Goal: Task Accomplishment & Management: Complete application form

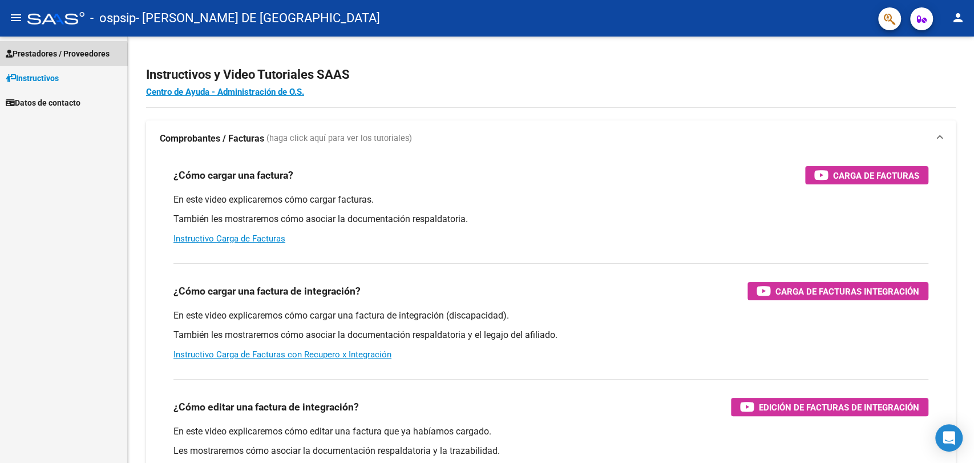
click at [49, 60] on link "Prestadores / Proveedores" at bounding box center [63, 53] width 127 height 25
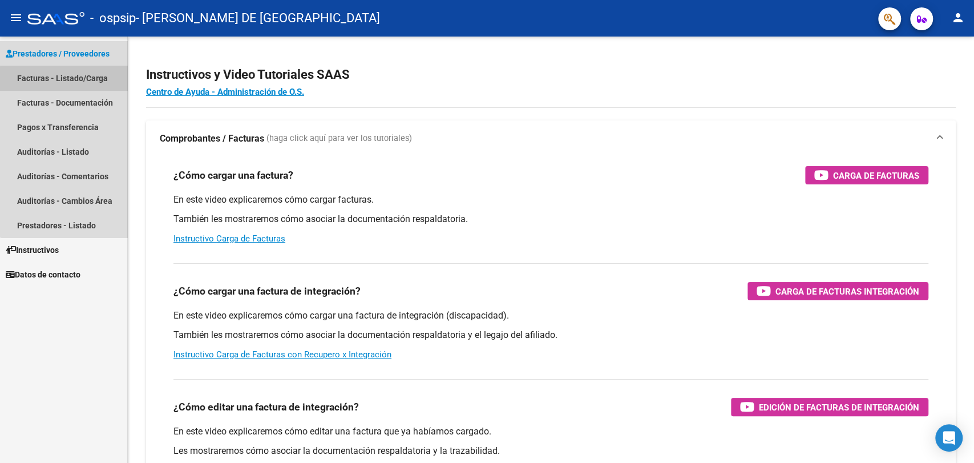
click at [68, 83] on link "Facturas - Listado/Carga" at bounding box center [63, 78] width 127 height 25
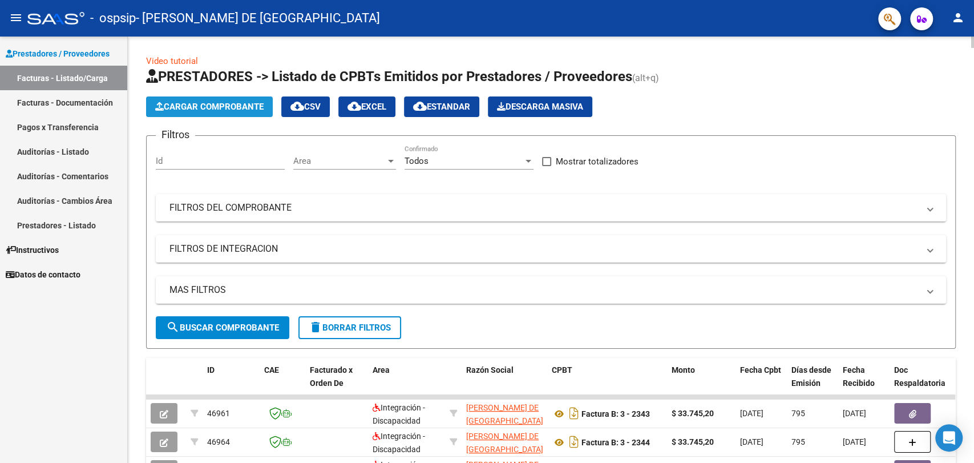
click at [191, 100] on button "Cargar Comprobante" at bounding box center [209, 106] width 127 height 21
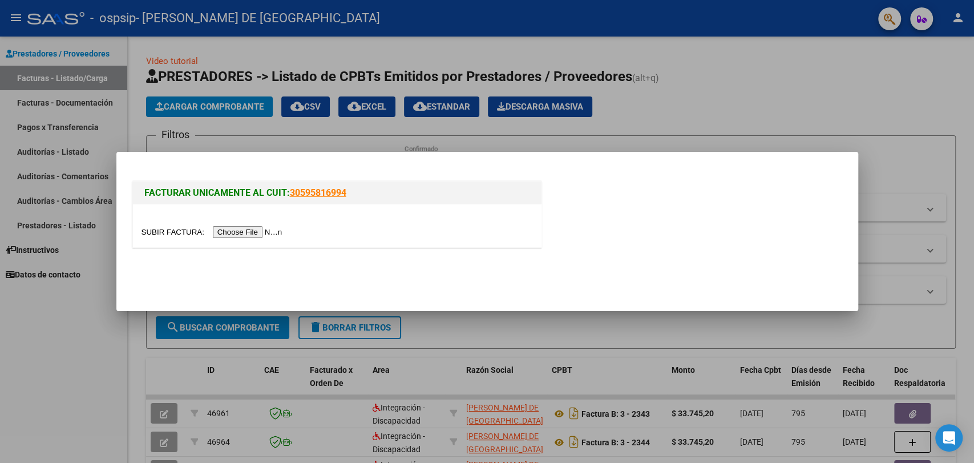
click at [246, 230] on input "file" at bounding box center [214, 232] width 144 height 12
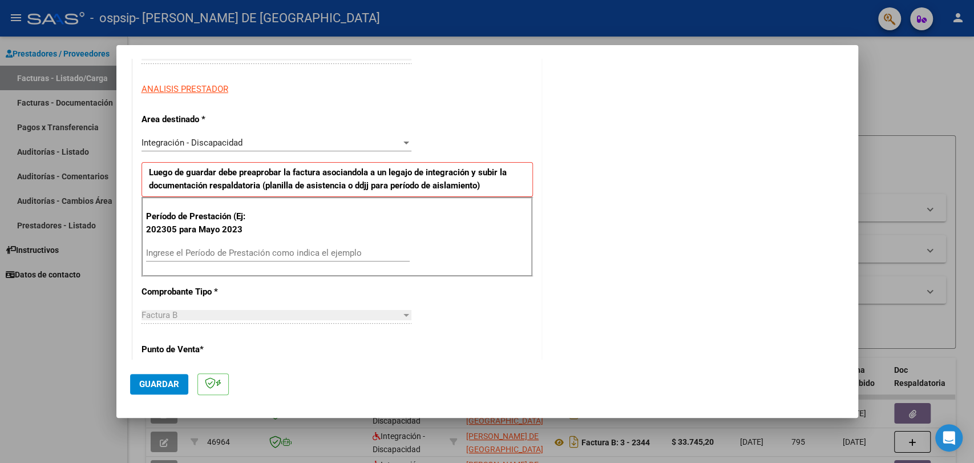
scroll to position [197, 0]
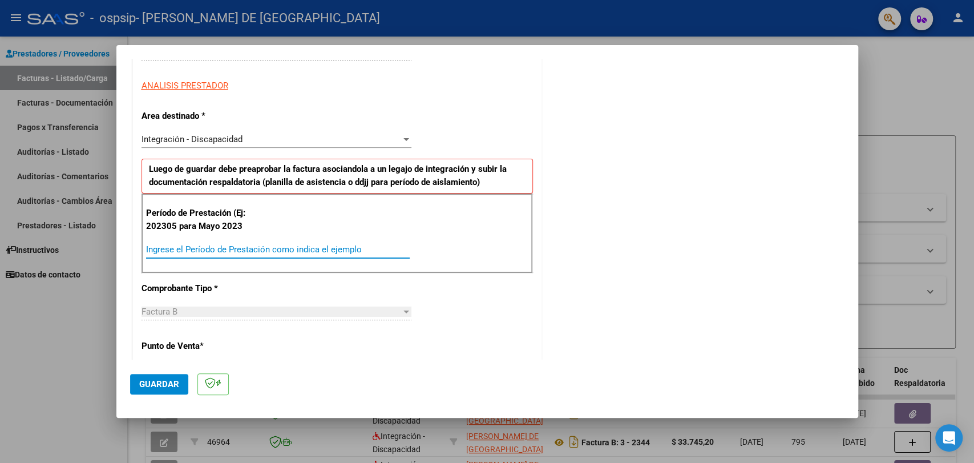
click at [173, 252] on input "Ingrese el Período de Prestación como indica el ejemplo" at bounding box center [278, 249] width 264 height 10
type input "202507"
click at [158, 379] on span "Guardar" at bounding box center [159, 384] width 40 height 10
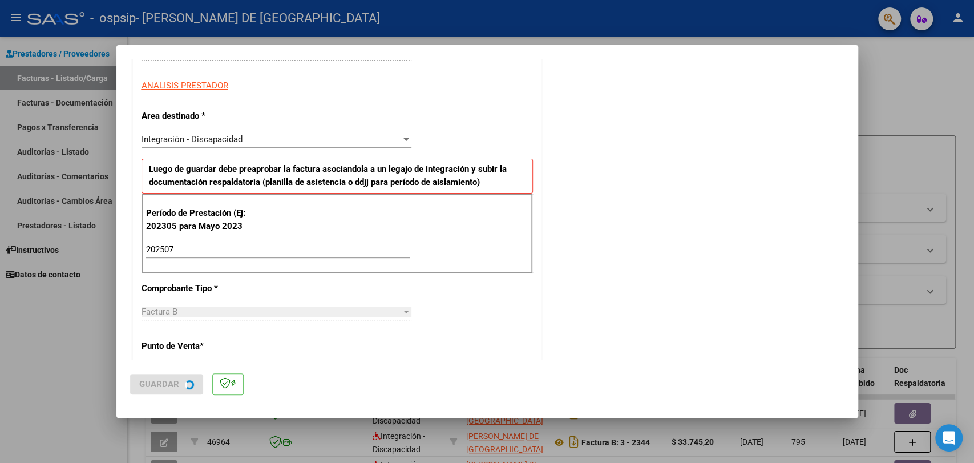
scroll to position [0, 0]
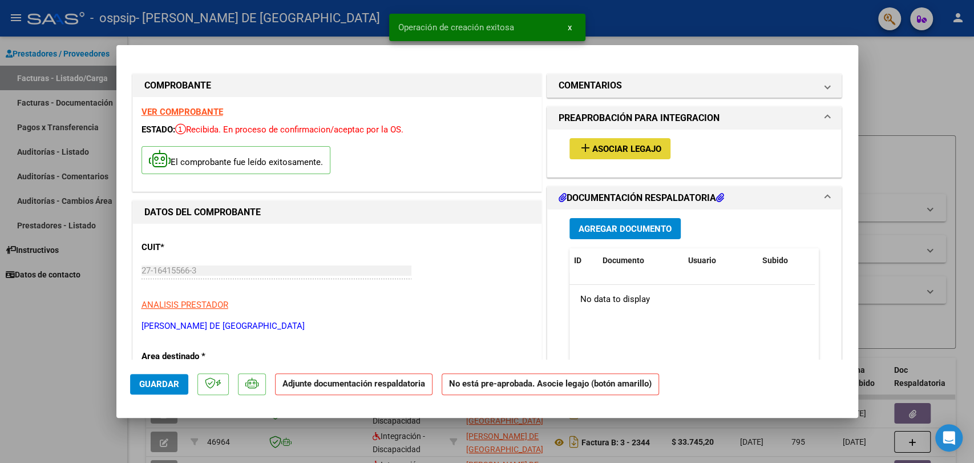
click at [601, 154] on button "add Asociar Legajo" at bounding box center [620, 148] width 101 height 21
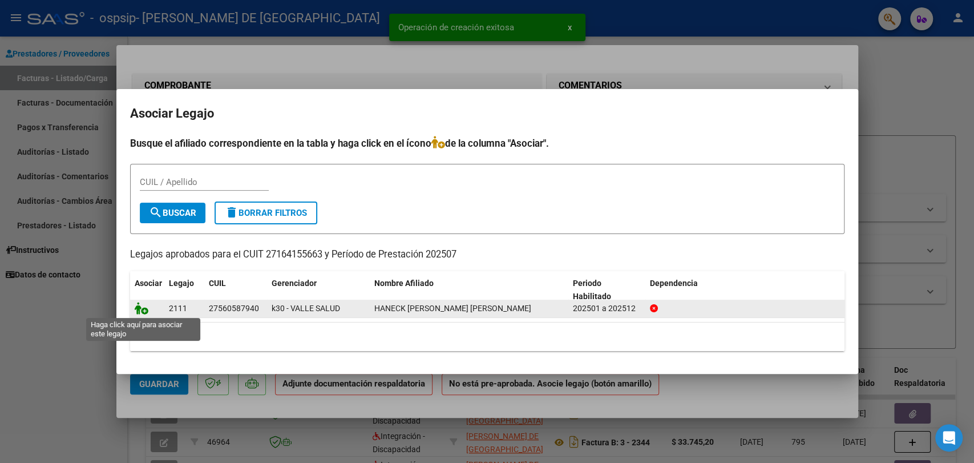
click at [142, 308] on icon at bounding box center [142, 308] width 14 height 13
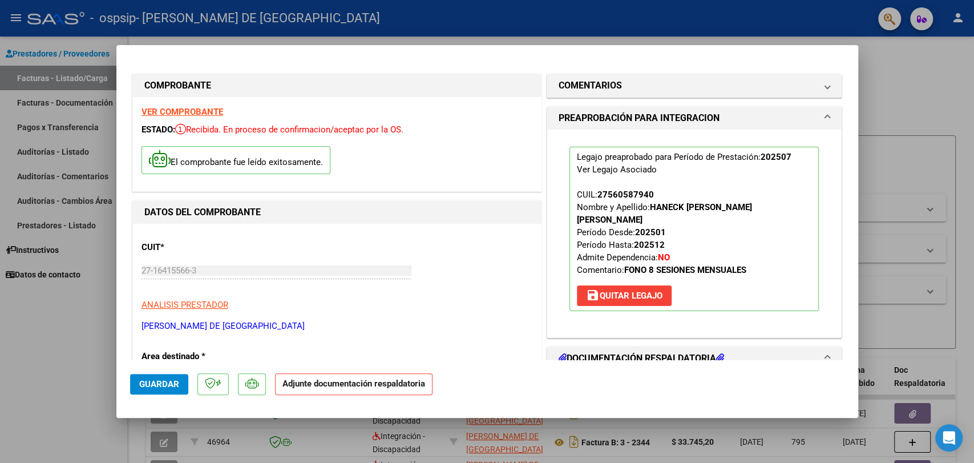
click at [642, 353] on mat-expansion-panel-header "DOCUMENTACIÓN RESPALDATORIA" at bounding box center [694, 358] width 295 height 23
click at [636, 352] on h1 "DOCUMENTACIÓN RESPALDATORIA" at bounding box center [642, 359] width 166 height 14
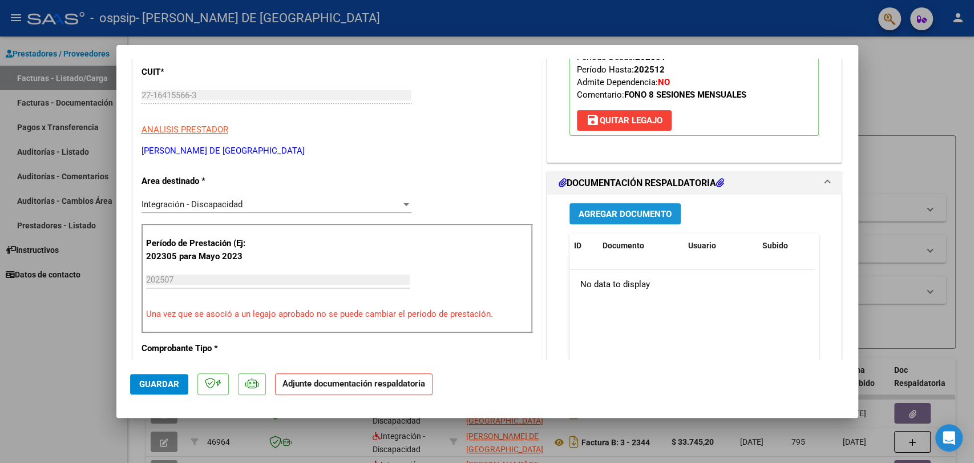
click at [653, 209] on span "Agregar Documento" at bounding box center [625, 214] width 93 height 10
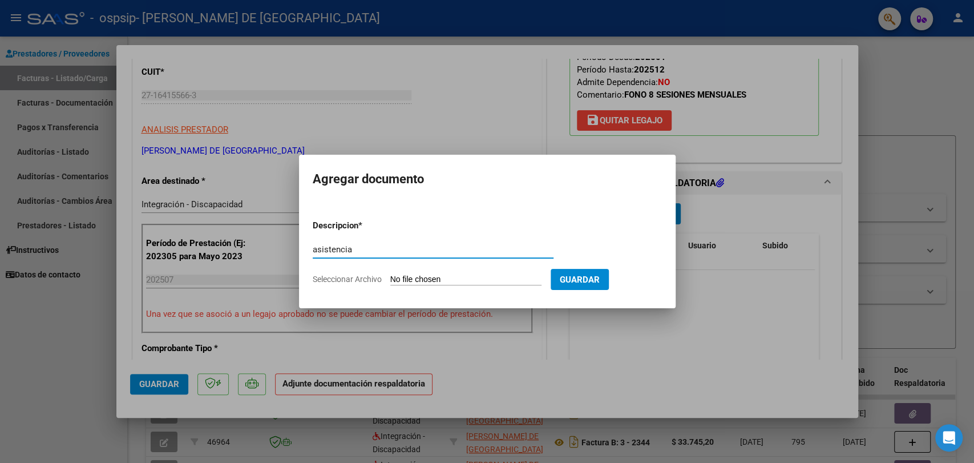
type input "asistencia"
click at [408, 282] on input "Seleccionar Archivo" at bounding box center [465, 280] width 151 height 11
type input "C:\fakepath\a Haneck 7 25 FONO .pdf"
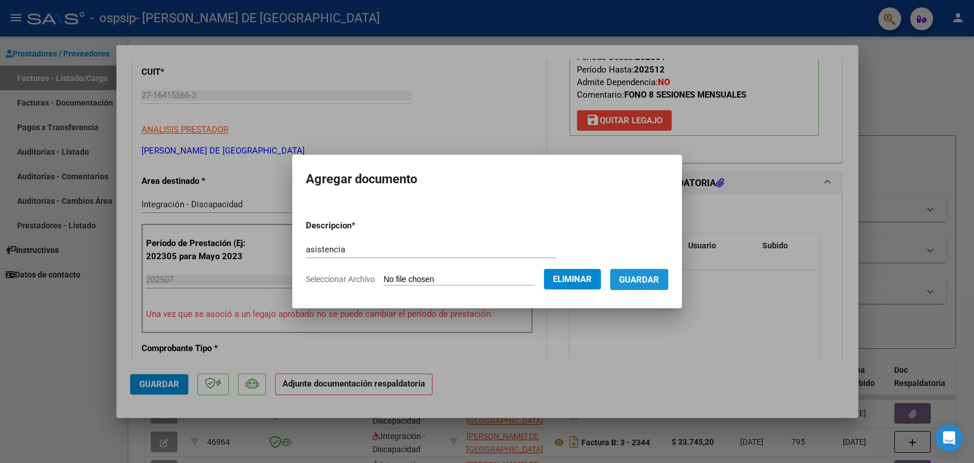
click at [643, 281] on span "Guardar" at bounding box center [639, 280] width 40 height 10
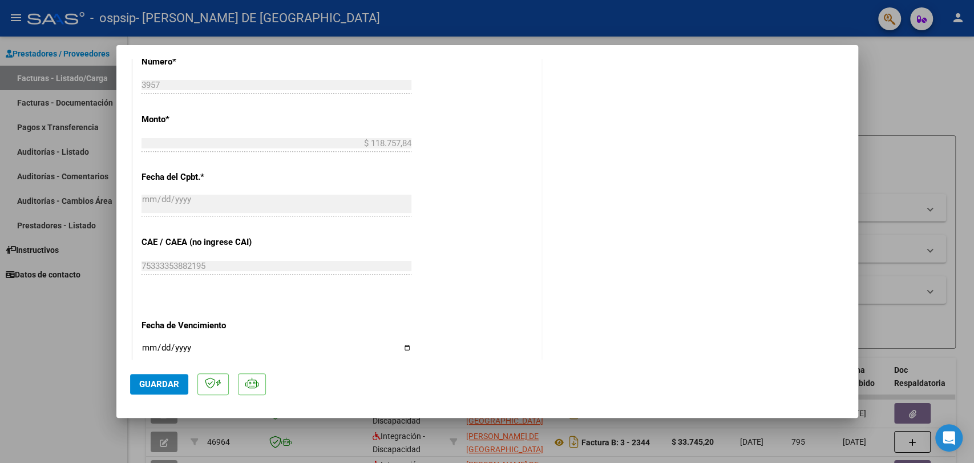
scroll to position [602, 0]
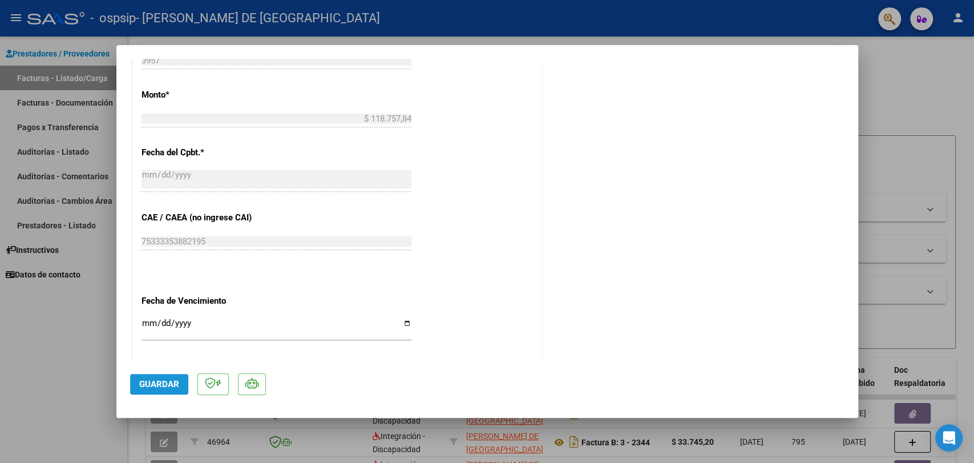
click at [153, 387] on span "Guardar" at bounding box center [159, 384] width 40 height 10
click at [169, 382] on span "Guardar" at bounding box center [159, 384] width 40 height 10
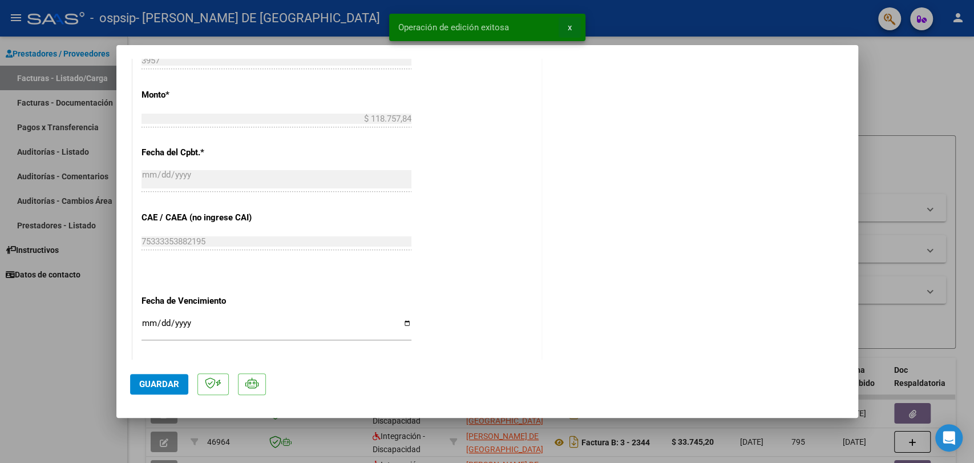
click at [570, 22] on span "x" at bounding box center [570, 27] width 4 height 10
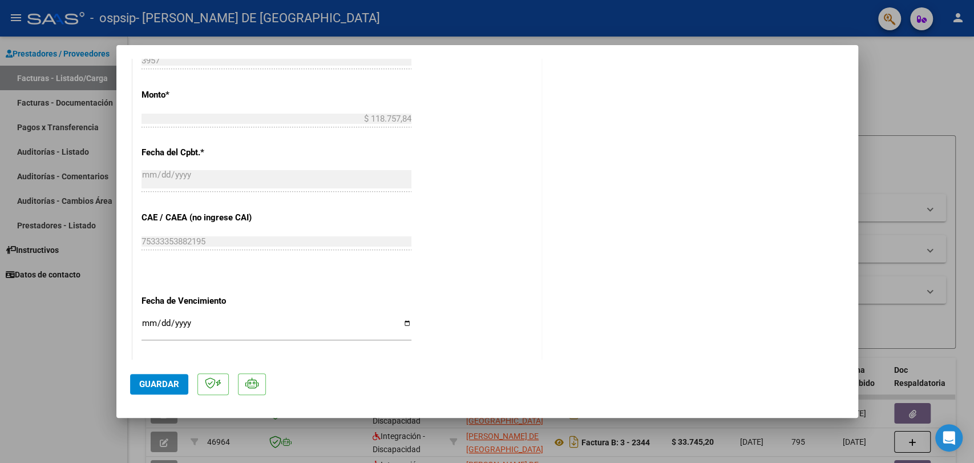
click at [91, 312] on div at bounding box center [487, 231] width 974 height 463
type input "$ 0,00"
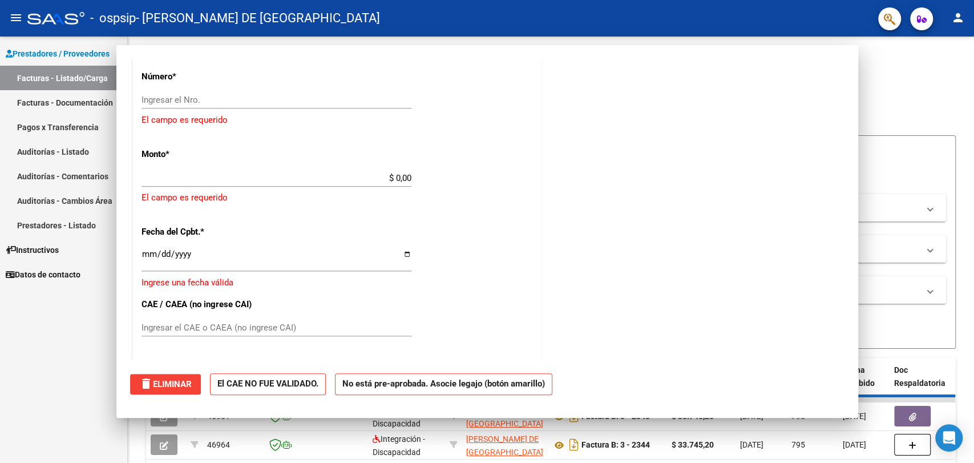
scroll to position [0, 0]
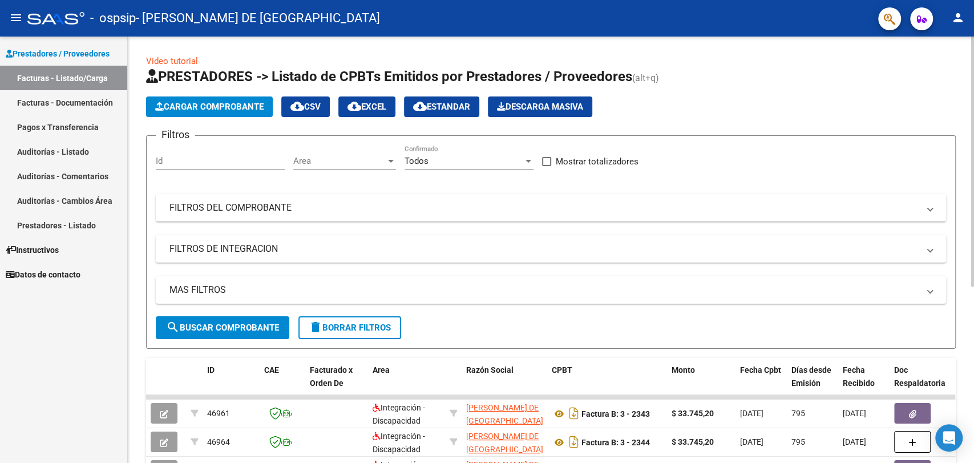
drag, startPoint x: 971, startPoint y: 120, endPoint x: 972, endPoint y: 146, distance: 26.3
click at [972, 146] on div "Video tutorial PRESTADORES -> Listado de CPBTs Emitidos por Prestadores / Prove…" at bounding box center [552, 396] width 849 height 718
click at [935, 77] on h1 "PRESTADORES -> Listado de CPBTs Emitidos por Prestadores / Proveedores (alt+q)" at bounding box center [551, 77] width 810 height 20
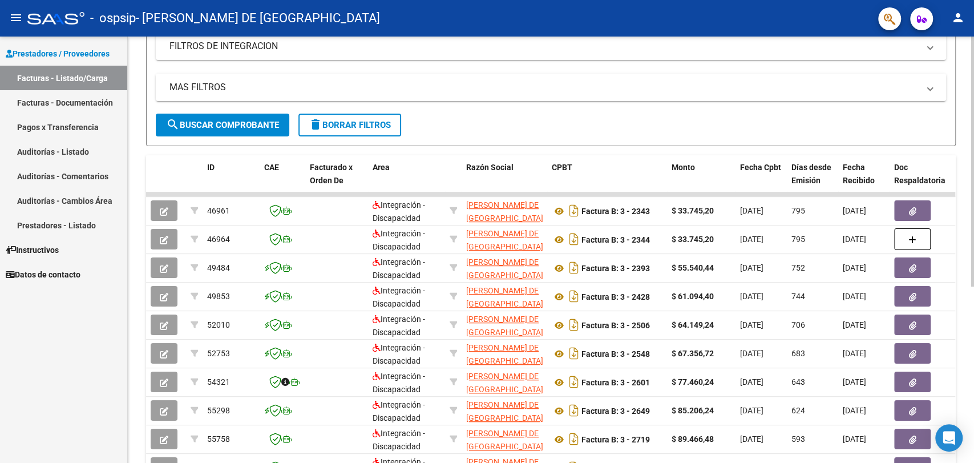
scroll to position [300, 0]
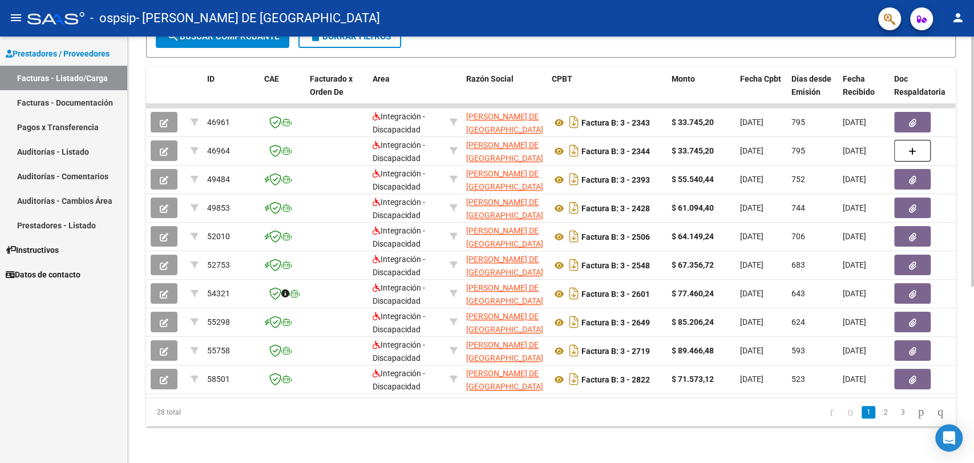
click at [970, 275] on div "Video tutorial PRESTADORES -> Listado de CPBTs Emitidos por Prestadores / Prove…" at bounding box center [552, 104] width 849 height 718
click at [936, 413] on icon "go to last page" at bounding box center [940, 412] width 9 height 14
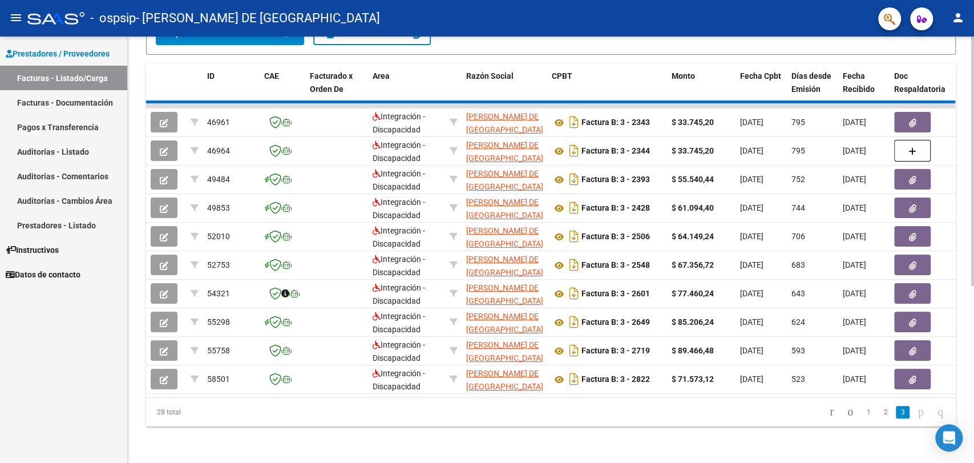
scroll to position [243, 0]
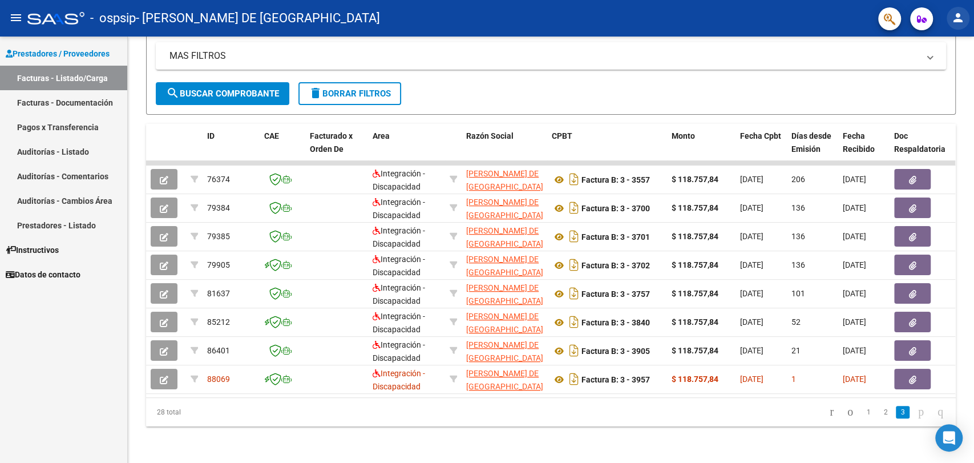
click at [968, 13] on button "person" at bounding box center [958, 18] width 23 height 23
click at [929, 76] on button "exit_to_app Salir" at bounding box center [935, 75] width 70 height 27
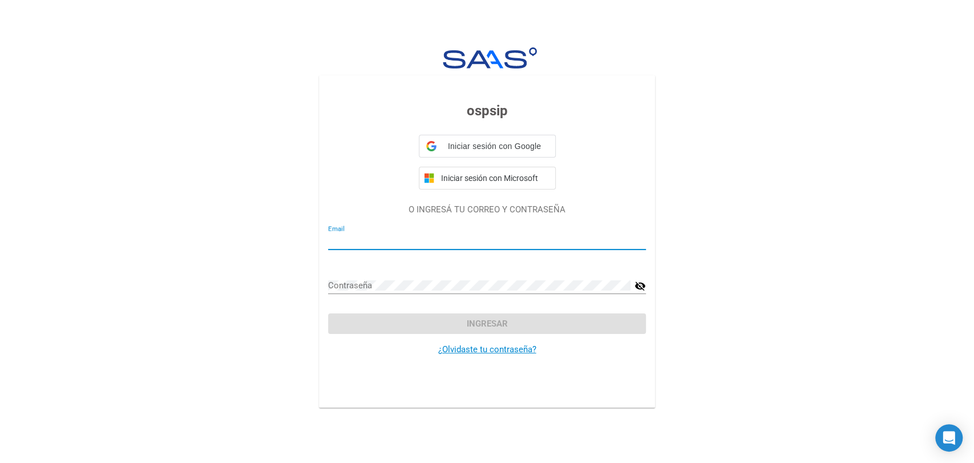
type input "maria_chilano@hotmail.com"
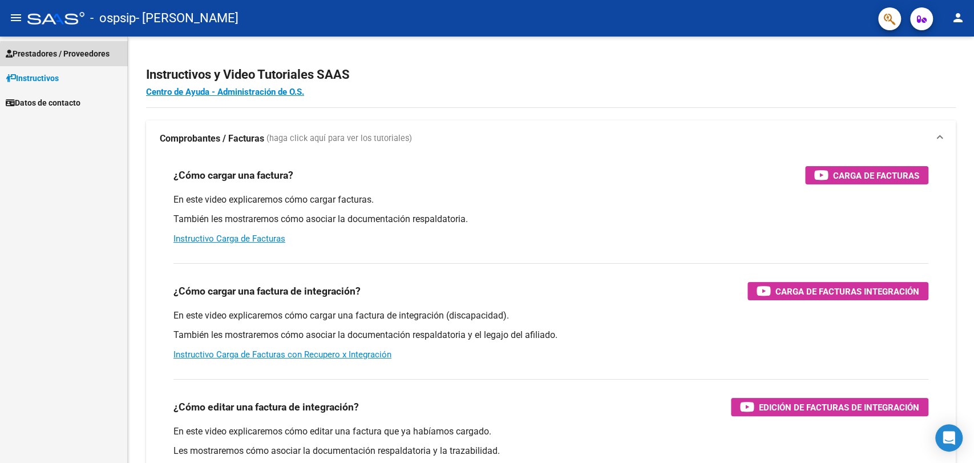
click at [92, 57] on span "Prestadores / Proveedores" at bounding box center [58, 53] width 104 height 13
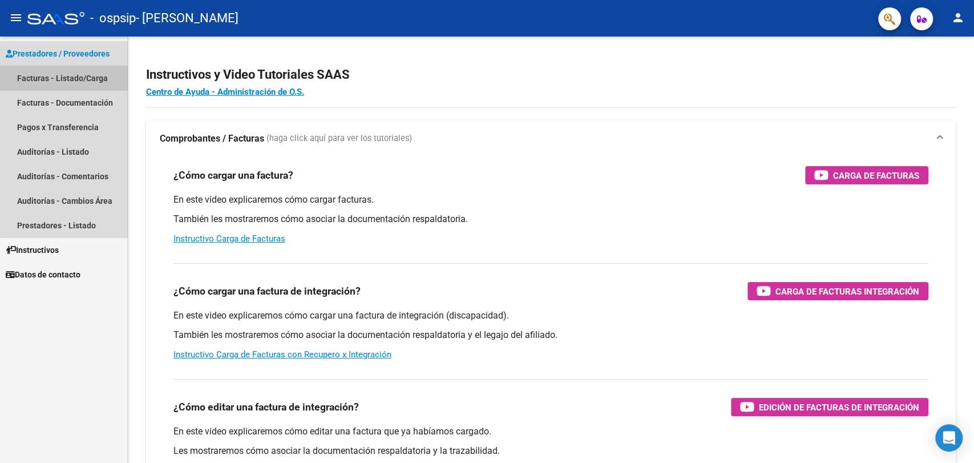
click at [91, 75] on link "Facturas - Listado/Carga" at bounding box center [63, 78] width 127 height 25
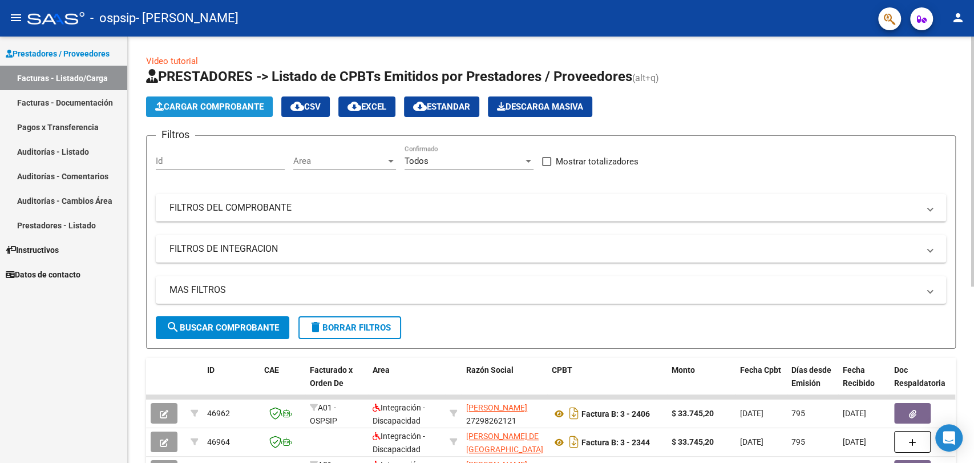
click at [171, 110] on span "Cargar Comprobante" at bounding box center [209, 107] width 108 height 10
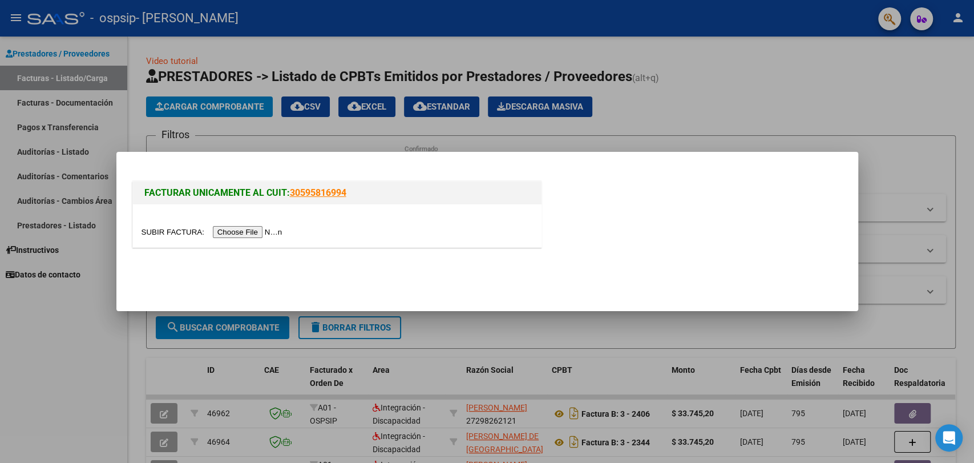
click at [226, 227] on input "file" at bounding box center [214, 232] width 144 height 12
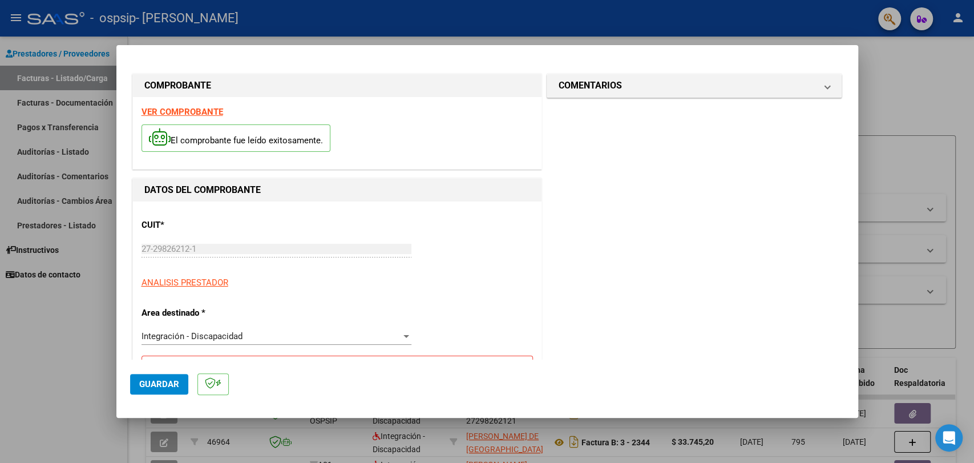
click at [263, 336] on div "Integración - Discapacidad" at bounding box center [272, 336] width 260 height 10
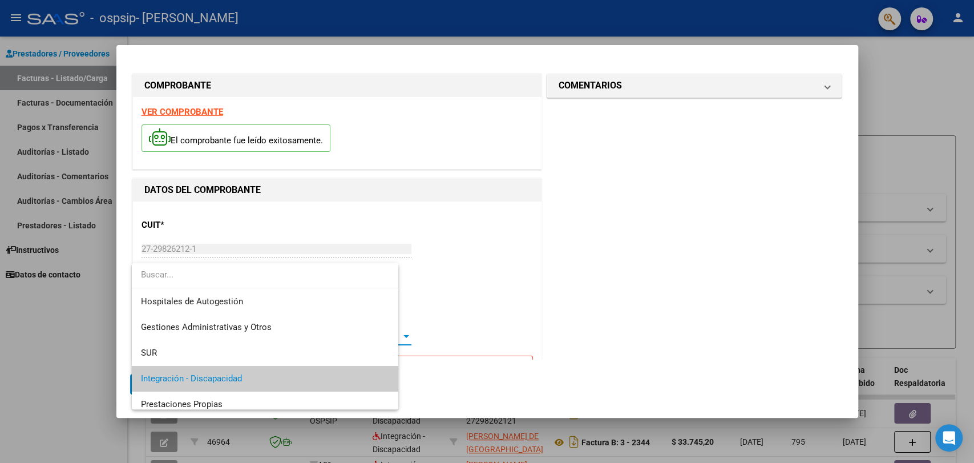
scroll to position [42, 0]
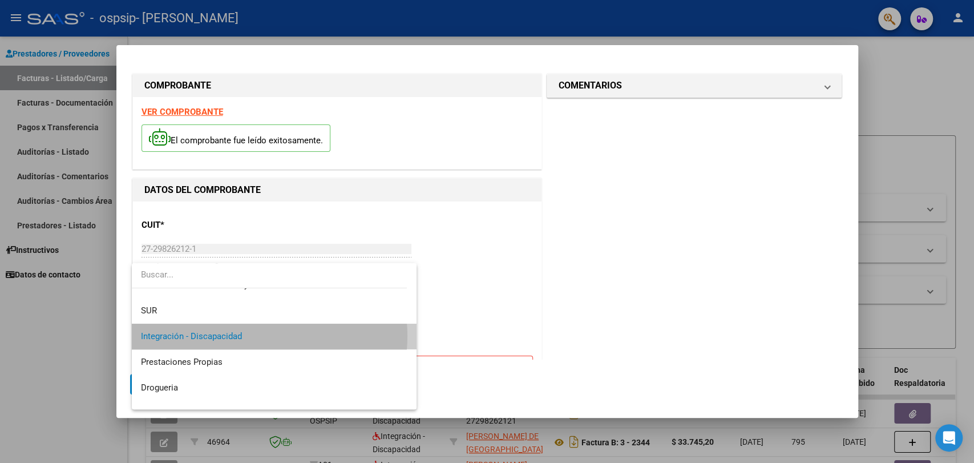
click at [263, 336] on span "Integración - Discapacidad" at bounding box center [274, 337] width 267 height 26
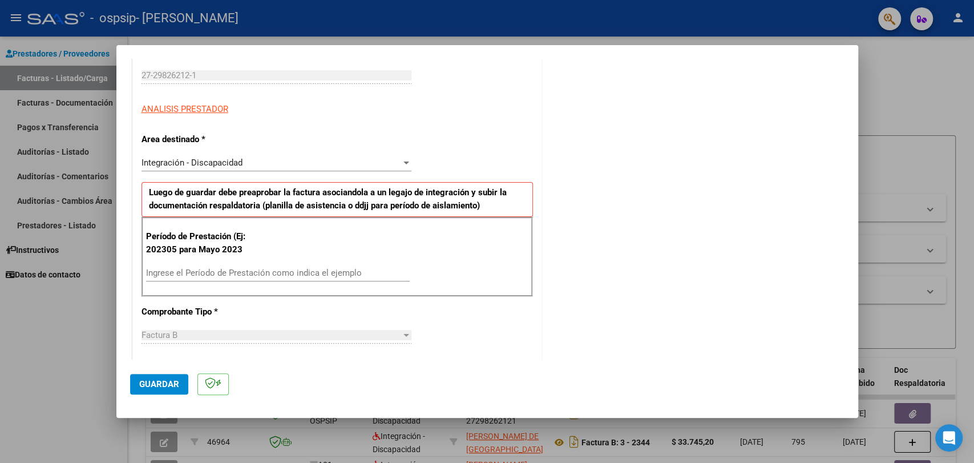
scroll to position [178, 0]
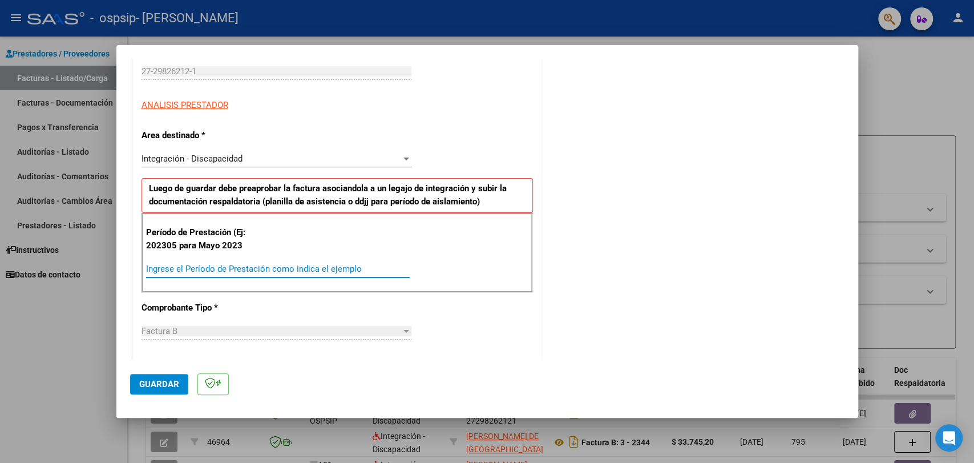
click at [246, 269] on input "Ingrese el Período de Prestación como indica el ejemplo" at bounding box center [278, 269] width 264 height 10
type input "202507"
click at [150, 384] on span "Guardar" at bounding box center [159, 384] width 40 height 10
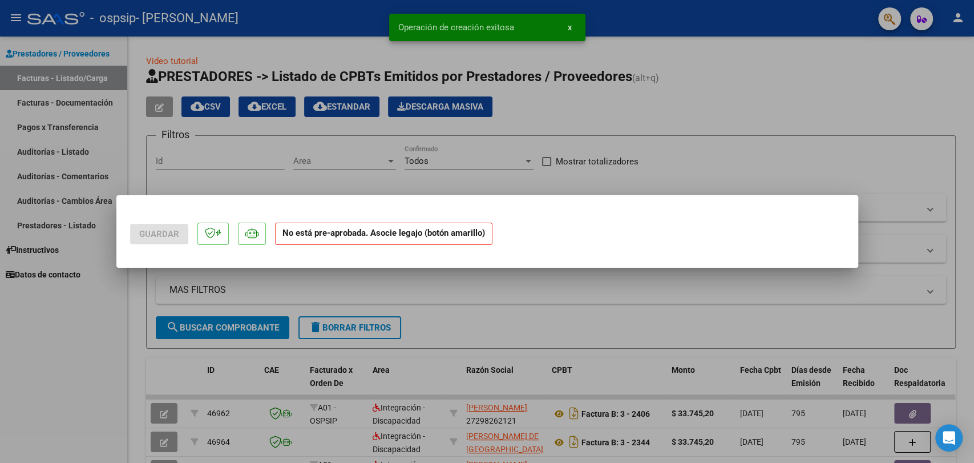
scroll to position [0, 0]
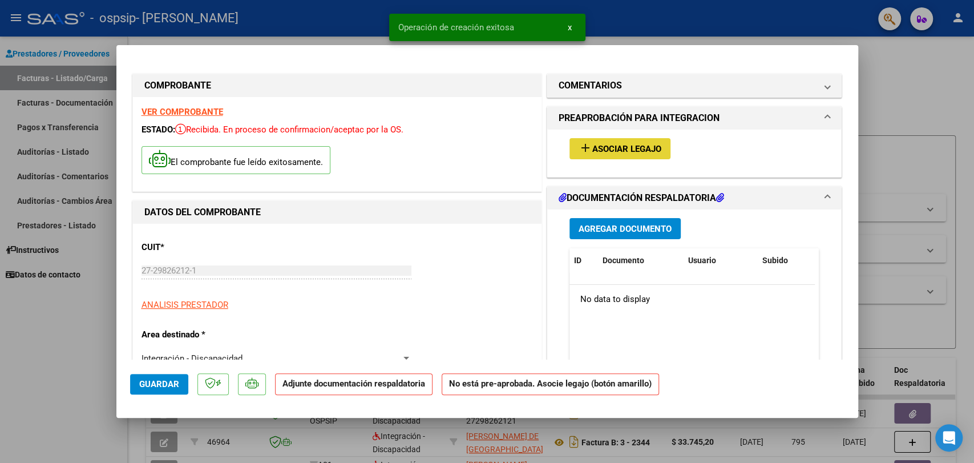
click at [644, 151] on span "Asociar Legajo" at bounding box center [627, 149] width 69 height 10
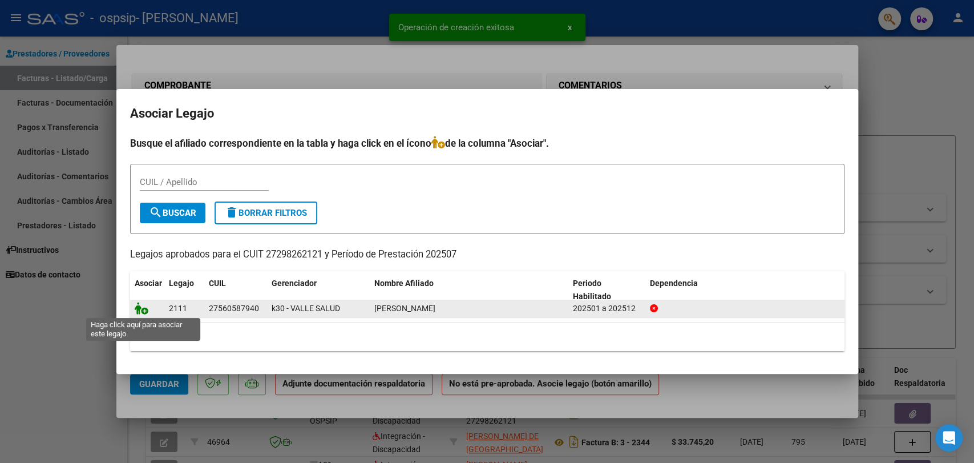
click at [140, 310] on icon at bounding box center [142, 308] width 14 height 13
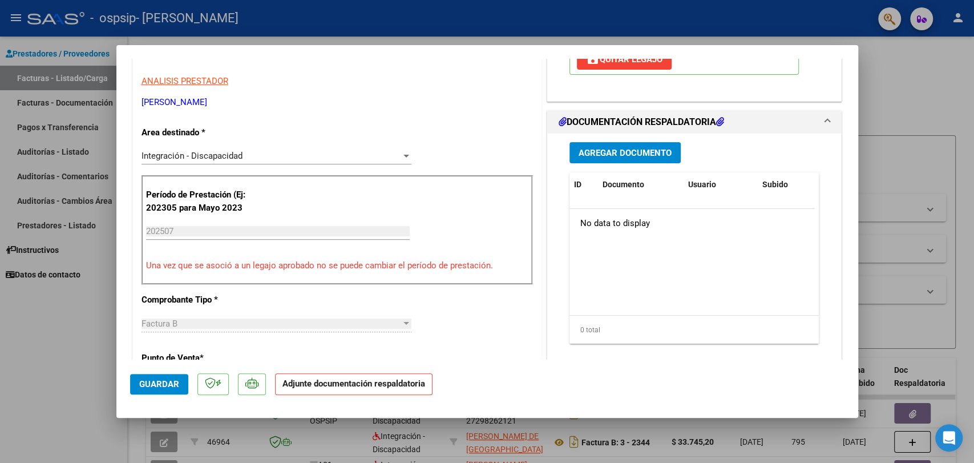
scroll to position [235, 0]
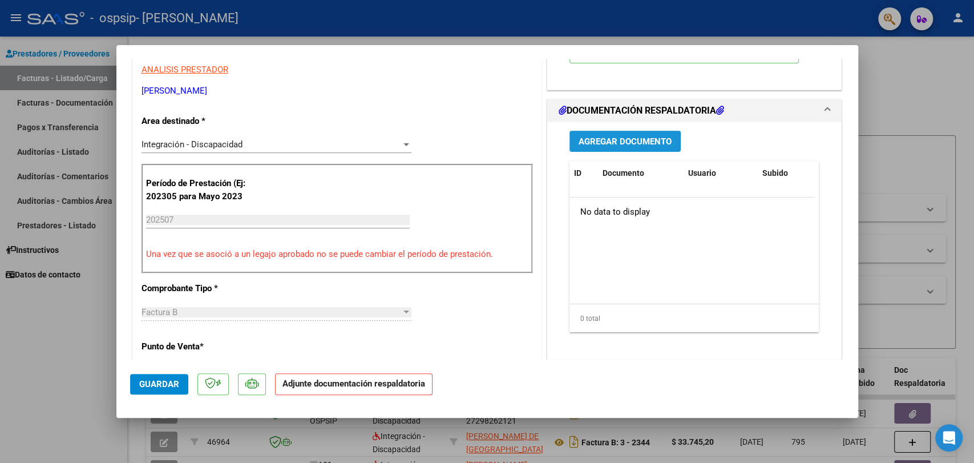
click at [646, 140] on span "Agregar Documento" at bounding box center [625, 141] width 93 height 10
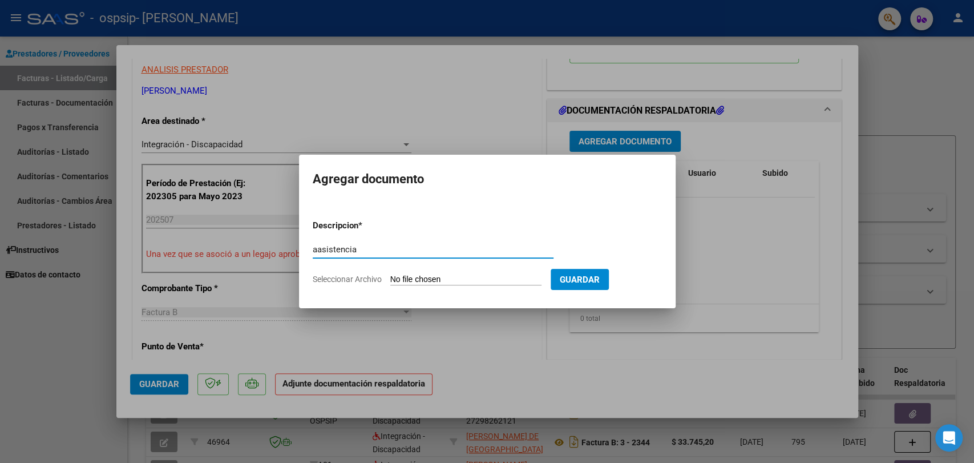
type input "aasistencia"
click at [416, 279] on input "Seleccionar Archivo" at bounding box center [465, 280] width 151 height 11
type input "C:\fakepath\a Haneck 7 25 TO .pdf"
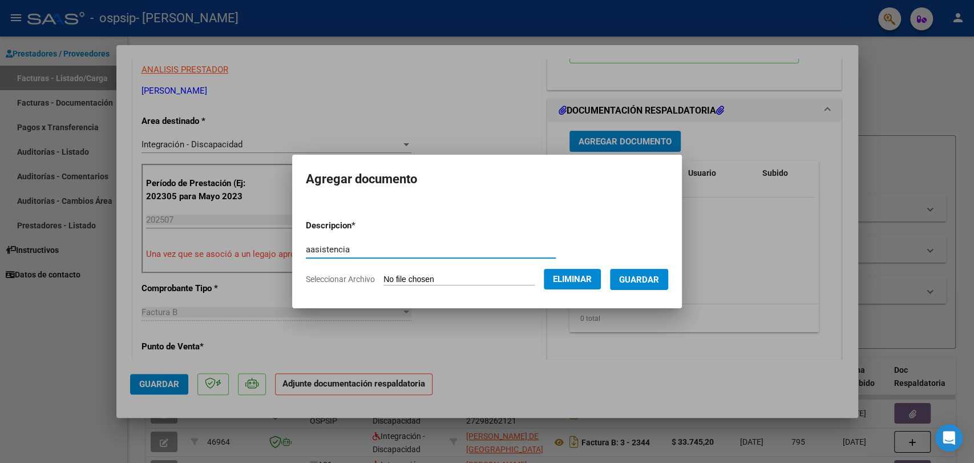
click at [306, 250] on input "aasistencia" at bounding box center [431, 249] width 250 height 10
type input "asistencia"
click at [658, 277] on span "Guardar" at bounding box center [639, 280] width 40 height 10
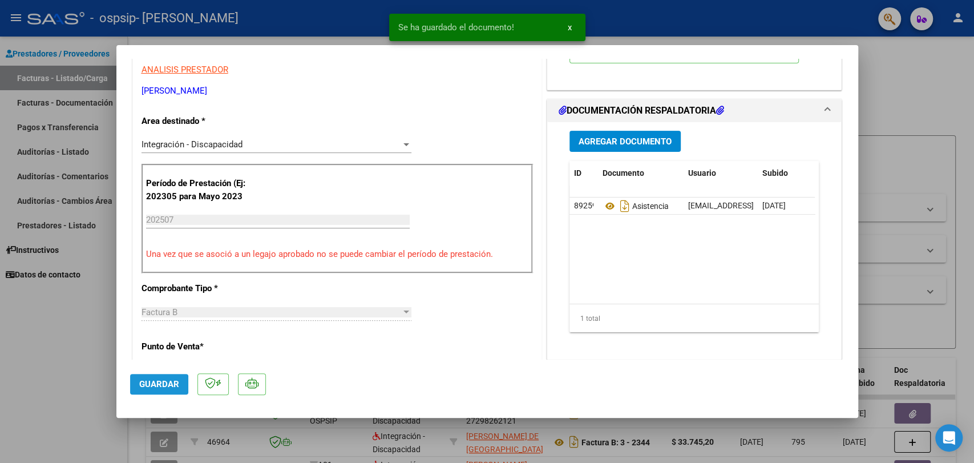
click at [146, 386] on span "Guardar" at bounding box center [159, 384] width 40 height 10
click at [904, 61] on div at bounding box center [487, 231] width 974 height 463
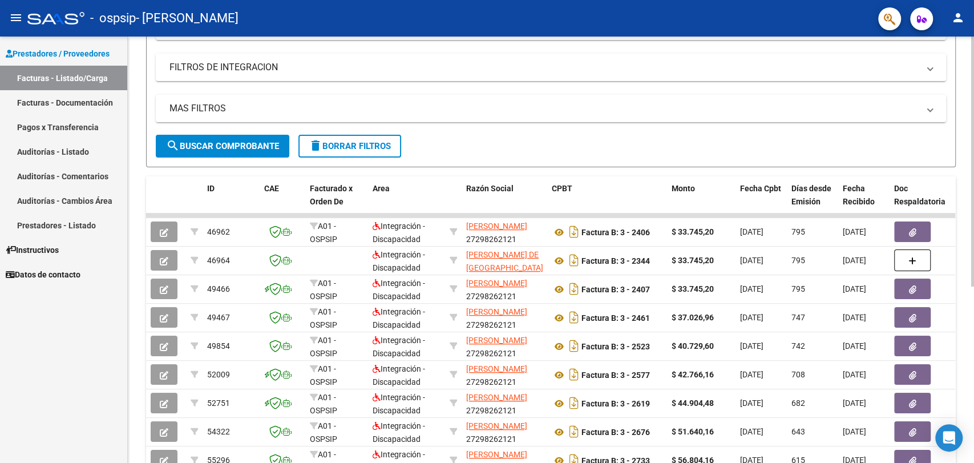
scroll to position [300, 0]
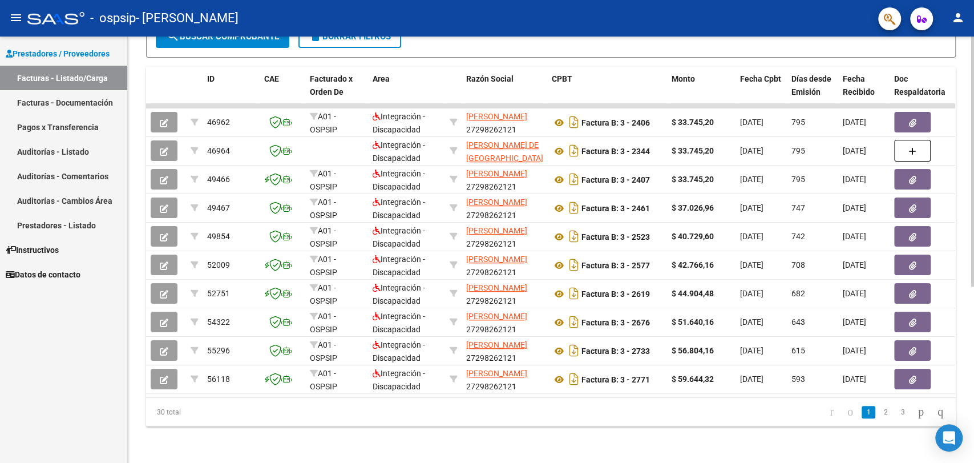
click at [966, 435] on div "Video tutorial PRESTADORES -> Listado de CPBTs Emitidos por Prestadores / Prove…" at bounding box center [552, 104] width 849 height 718
click at [936, 409] on icon "go to last page" at bounding box center [940, 412] width 9 height 14
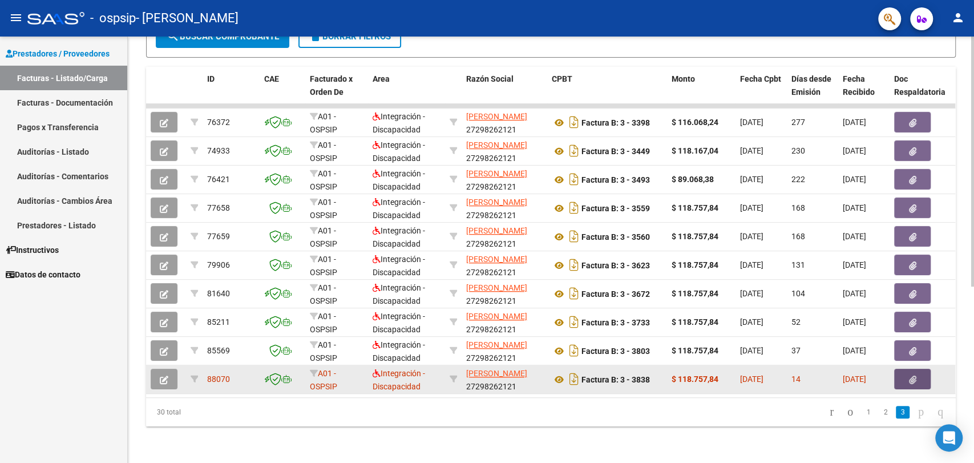
click at [913, 376] on icon "button" at bounding box center [912, 380] width 7 height 9
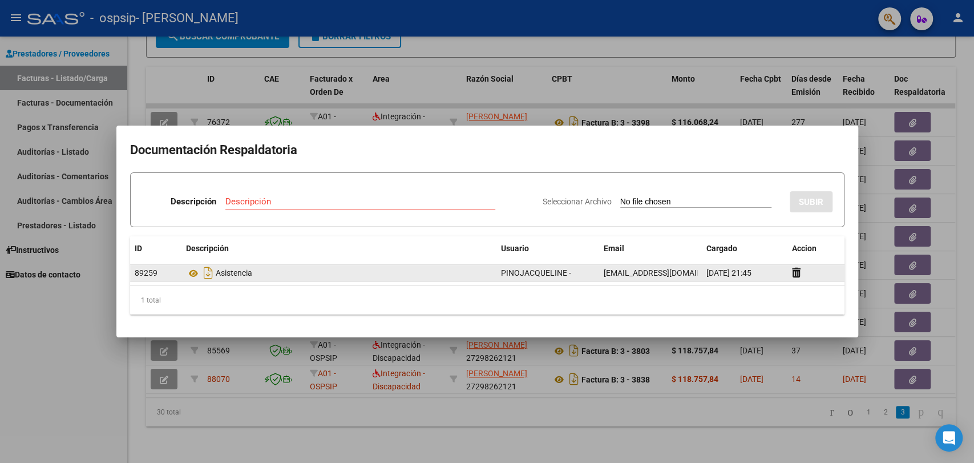
click at [218, 275] on div "Asistencia" at bounding box center [339, 273] width 306 height 18
click at [210, 275] on icon "Descargar documento" at bounding box center [208, 273] width 15 height 18
